Goal: Check status: Check status

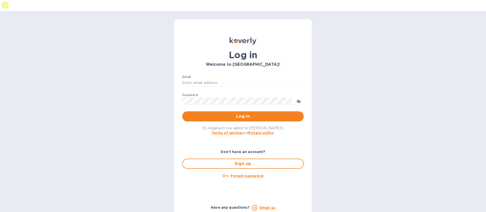
type input "[EMAIL_ADDRESS][DOMAIN_NAME]"
click at [246, 113] on span "Log in" at bounding box center [242, 116] width 113 height 6
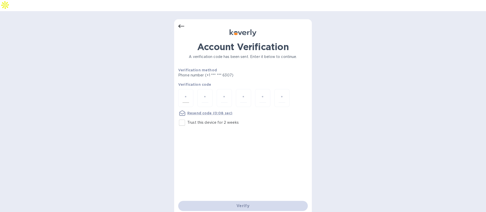
click at [186, 93] on input "number" at bounding box center [186, 97] width 7 height 9
type input "5"
type input "0"
type input "6"
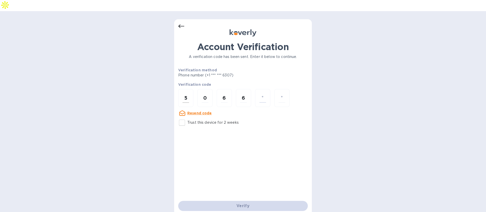
type input "1"
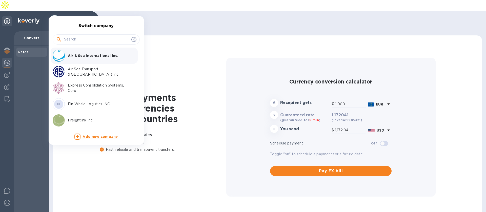
click at [79, 74] on p "Air Sea Transport ([GEOGRAPHIC_DATA]) Inc" at bounding box center [100, 72] width 64 height 11
